Goal: Transaction & Acquisition: Obtain resource

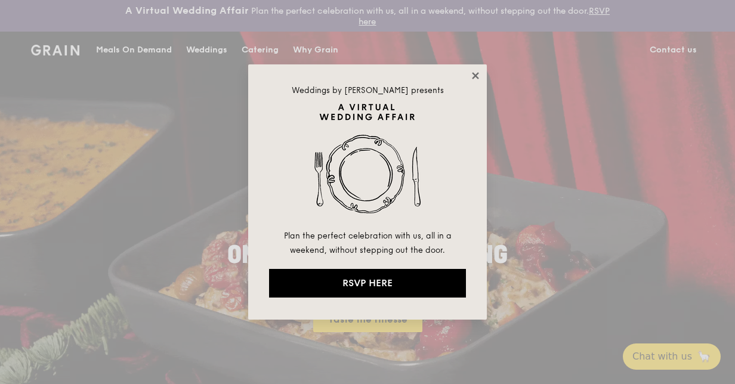
click at [478, 72] on icon at bounding box center [475, 75] width 11 height 11
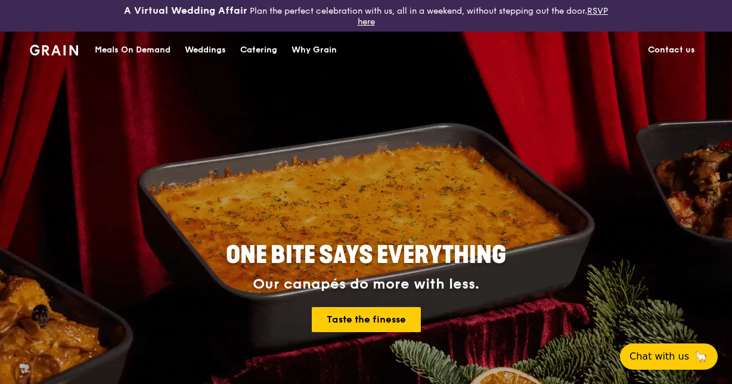
click at [264, 51] on div "Catering" at bounding box center [258, 50] width 37 height 36
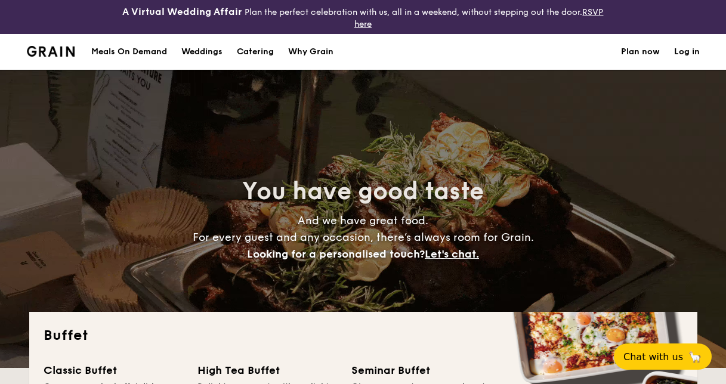
select select
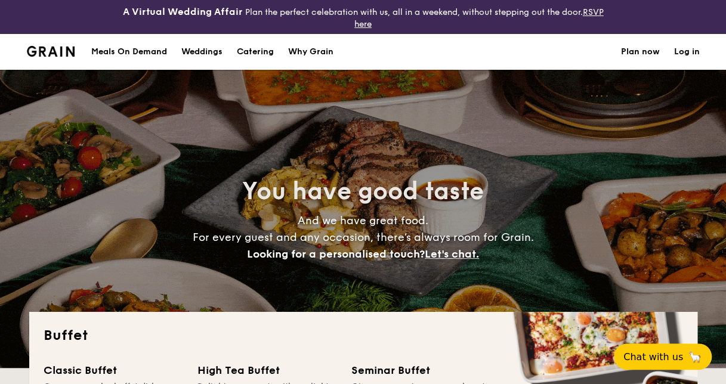
click at [138, 47] on div "Meals On Demand" at bounding box center [129, 52] width 76 height 36
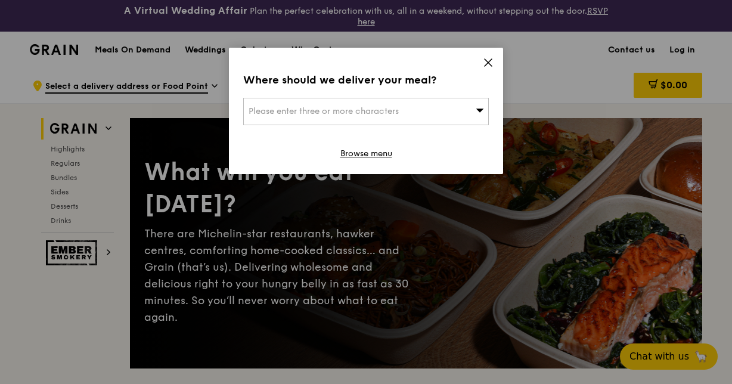
click at [495, 67] on div "Where should we deliver your meal? Please enter three or more characters Browse…" at bounding box center [366, 111] width 274 height 126
click at [487, 59] on icon at bounding box center [488, 62] width 11 height 11
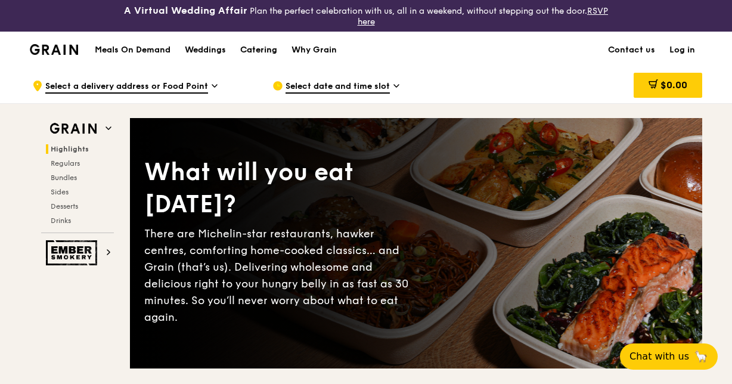
click at [267, 50] on div "Catering" at bounding box center [258, 50] width 37 height 36
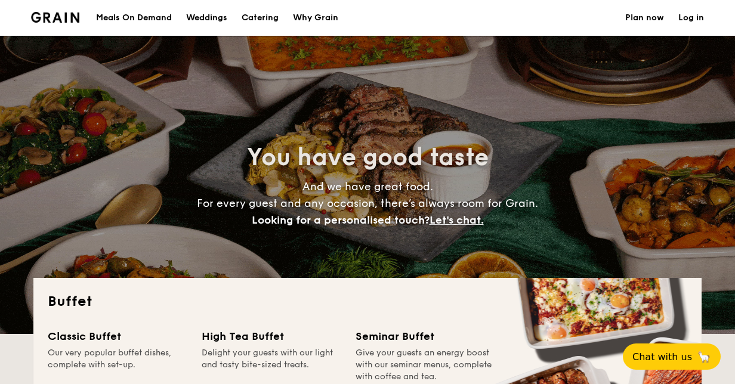
select select
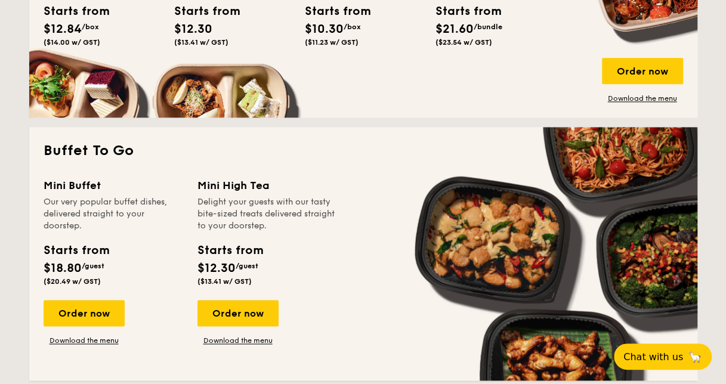
scroll to position [716, 0]
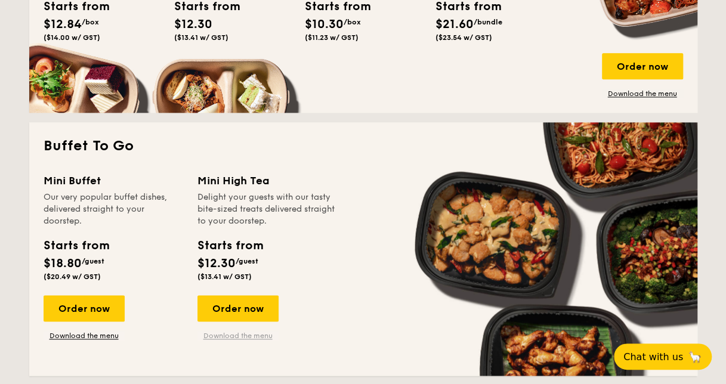
click at [255, 338] on link "Download the menu" at bounding box center [237, 336] width 81 height 10
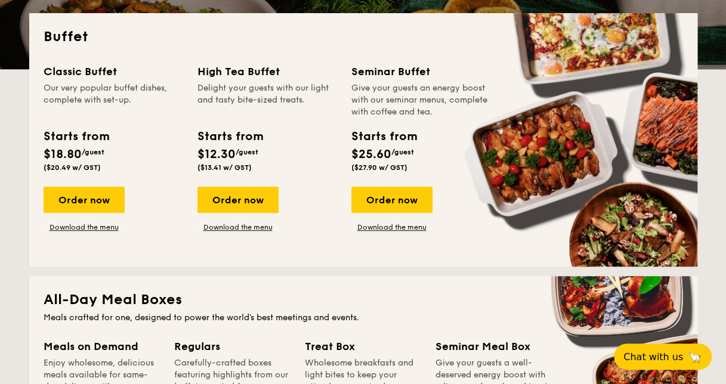
scroll to position [298, 0]
